Goal: Complete application form

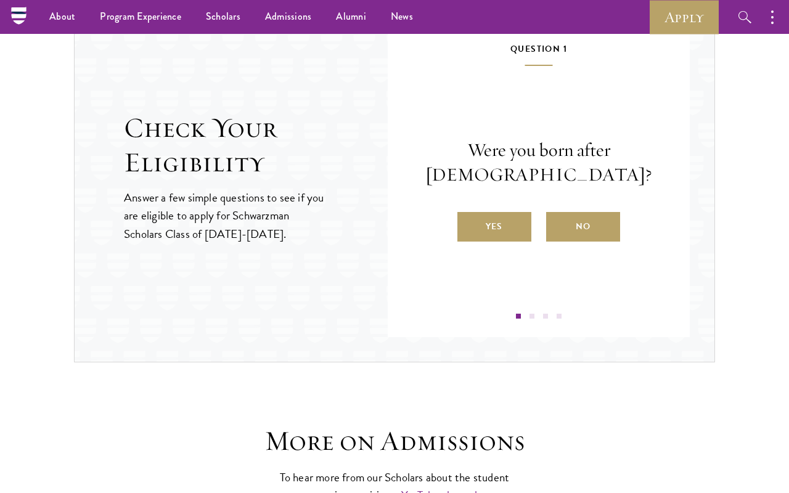
scroll to position [1311, 0]
click at [528, 222] on label "Yes" at bounding box center [494, 227] width 74 height 30
click at [468, 222] on input "Yes" at bounding box center [462, 218] width 11 height 11
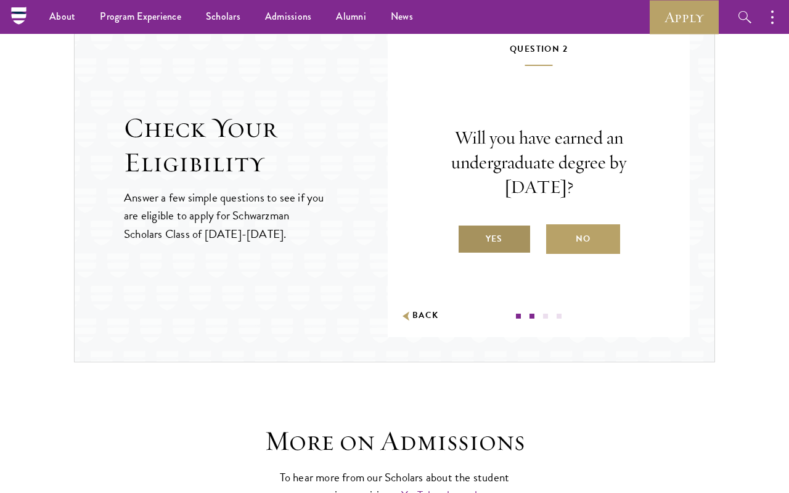
click at [515, 230] on label "Yes" at bounding box center [494, 239] width 74 height 30
click at [468, 230] on input "Yes" at bounding box center [462, 231] width 11 height 11
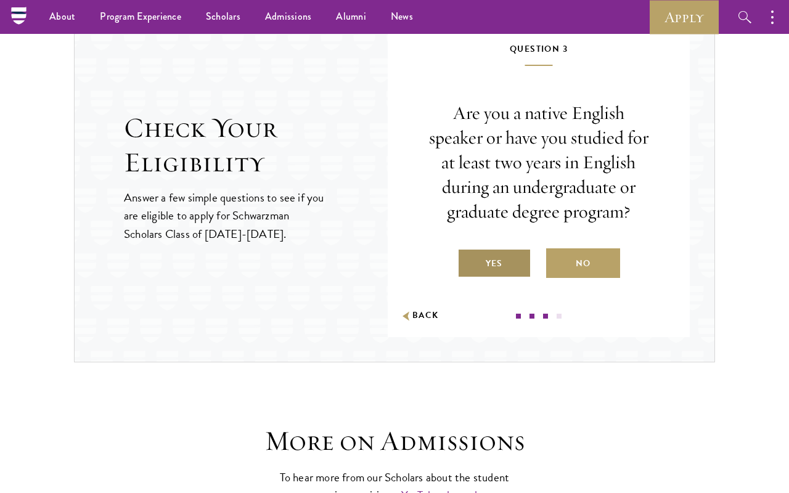
click at [512, 252] on label "Yes" at bounding box center [494, 263] width 74 height 30
click at [468, 252] on input "Yes" at bounding box center [462, 255] width 11 height 11
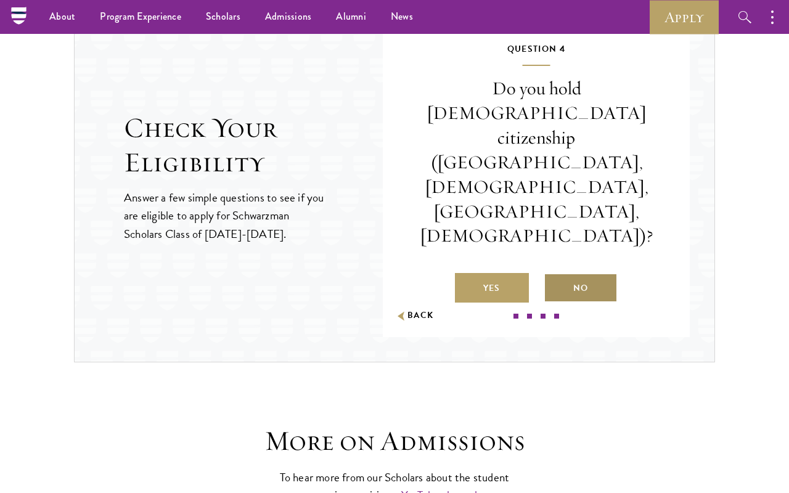
click at [569, 273] on label "No" at bounding box center [581, 288] width 74 height 30
click at [555, 275] on input "No" at bounding box center [549, 280] width 11 height 11
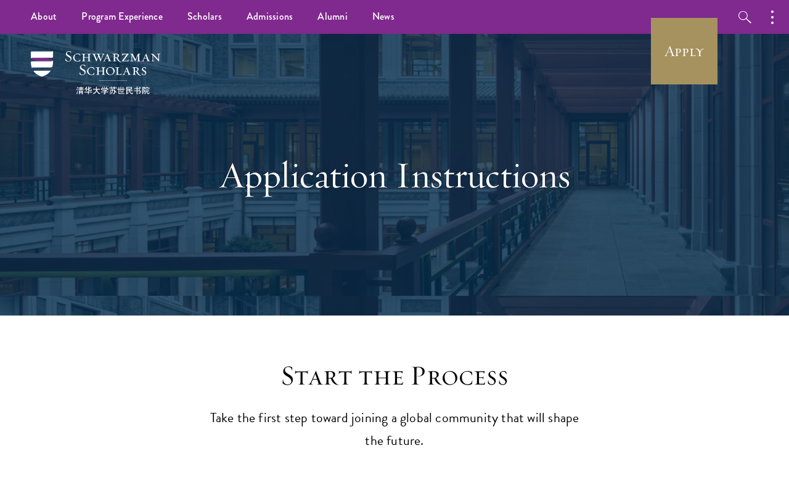
scroll to position [0, 0]
click at [695, 65] on link "Apply" at bounding box center [684, 51] width 69 height 69
